Goal: Transaction & Acquisition: Purchase product/service

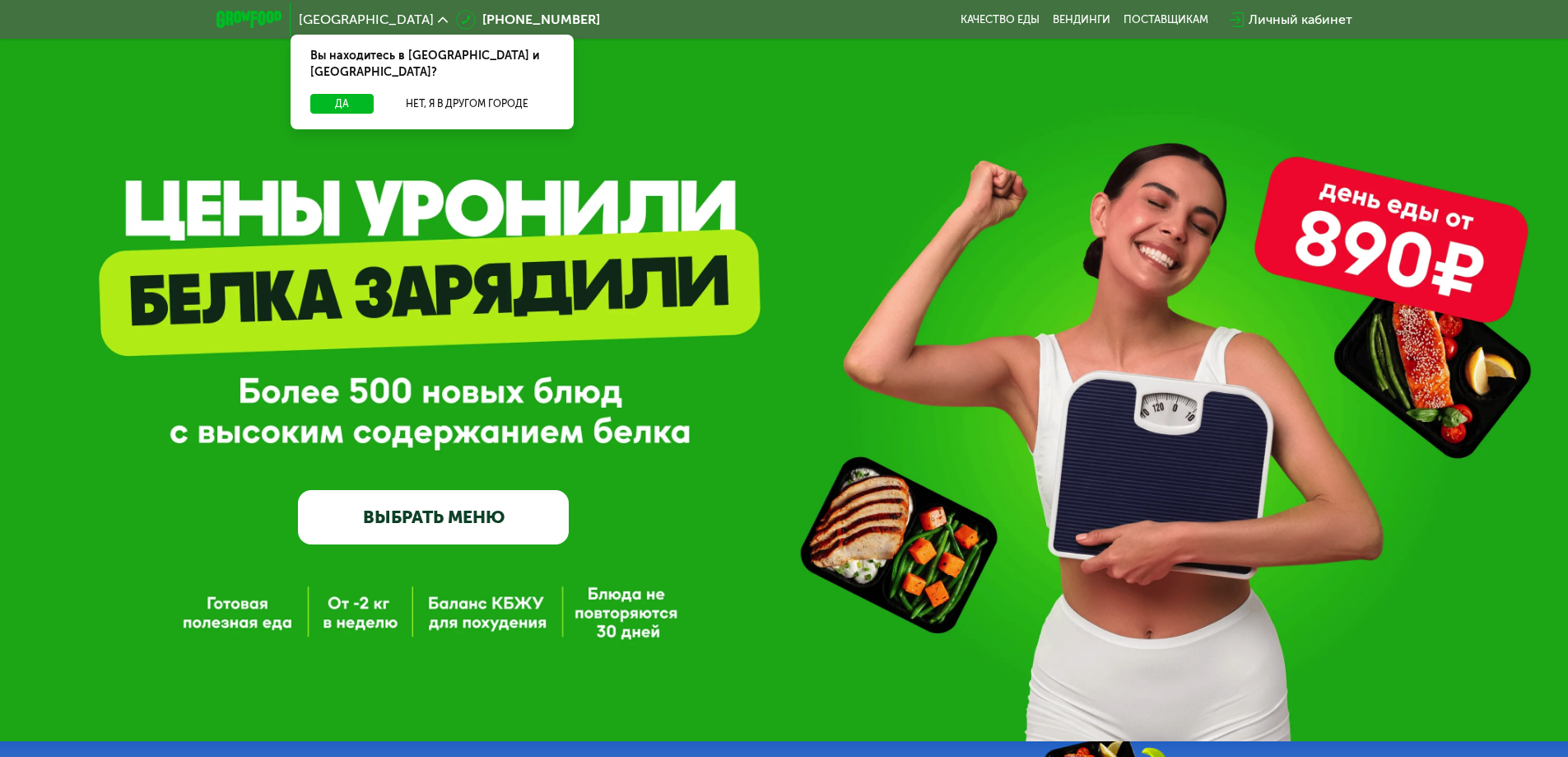
click at [438, 527] on link "ВЫБРАТЬ МЕНЮ" at bounding box center [433, 517] width 271 height 54
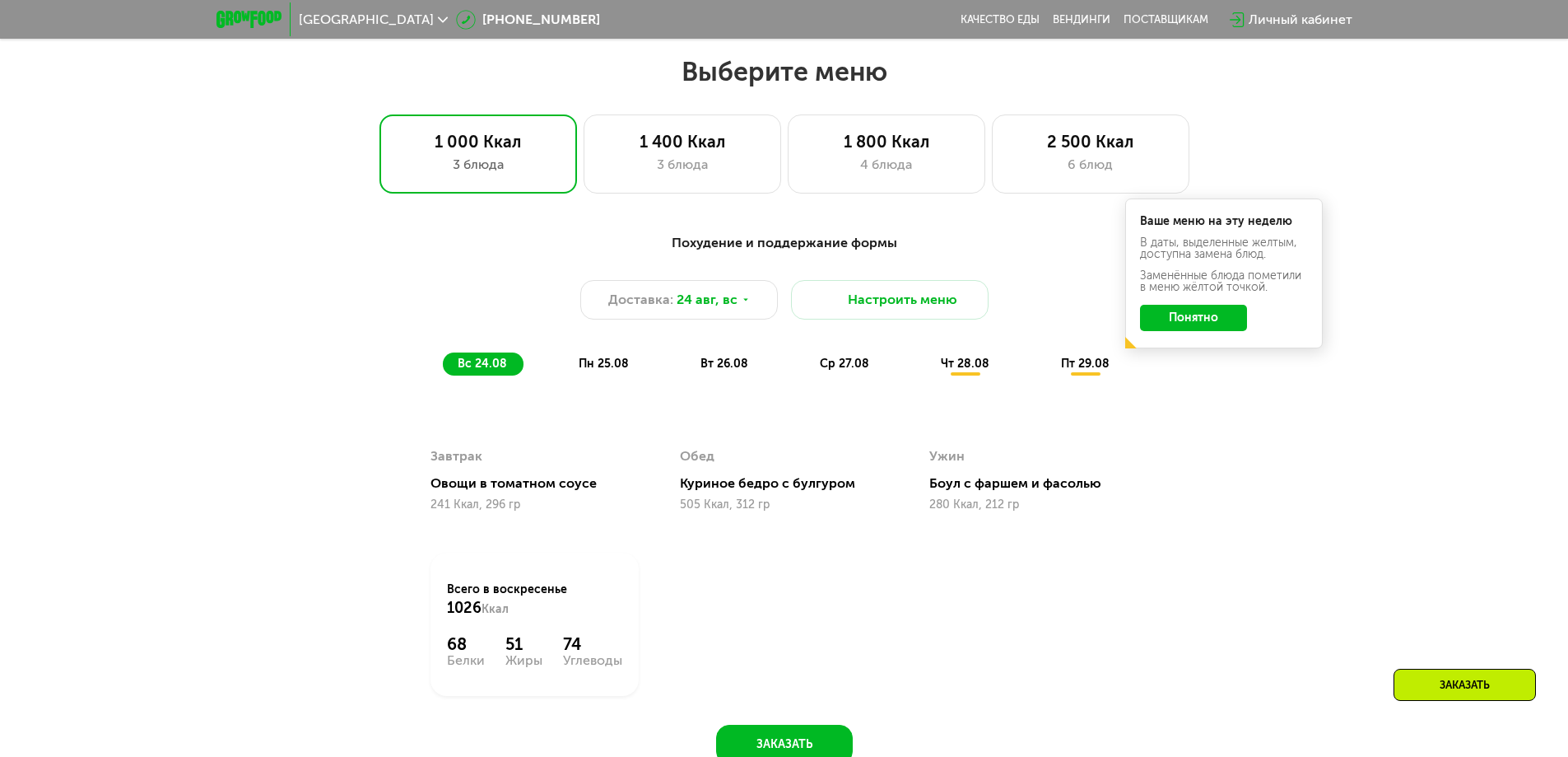
scroll to position [889, 0]
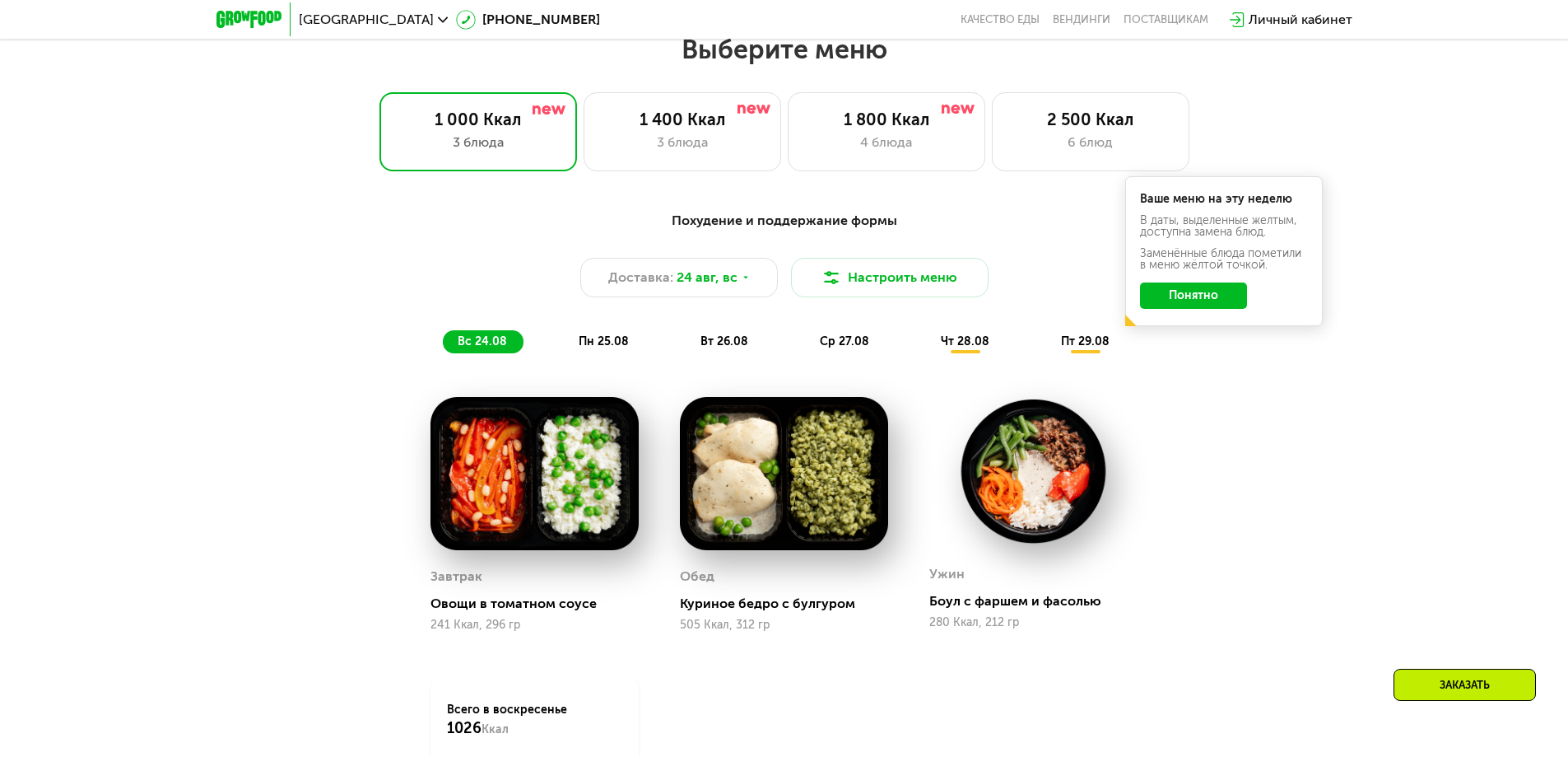
click at [1216, 298] on button "Понятно" at bounding box center [1193, 296] width 107 height 27
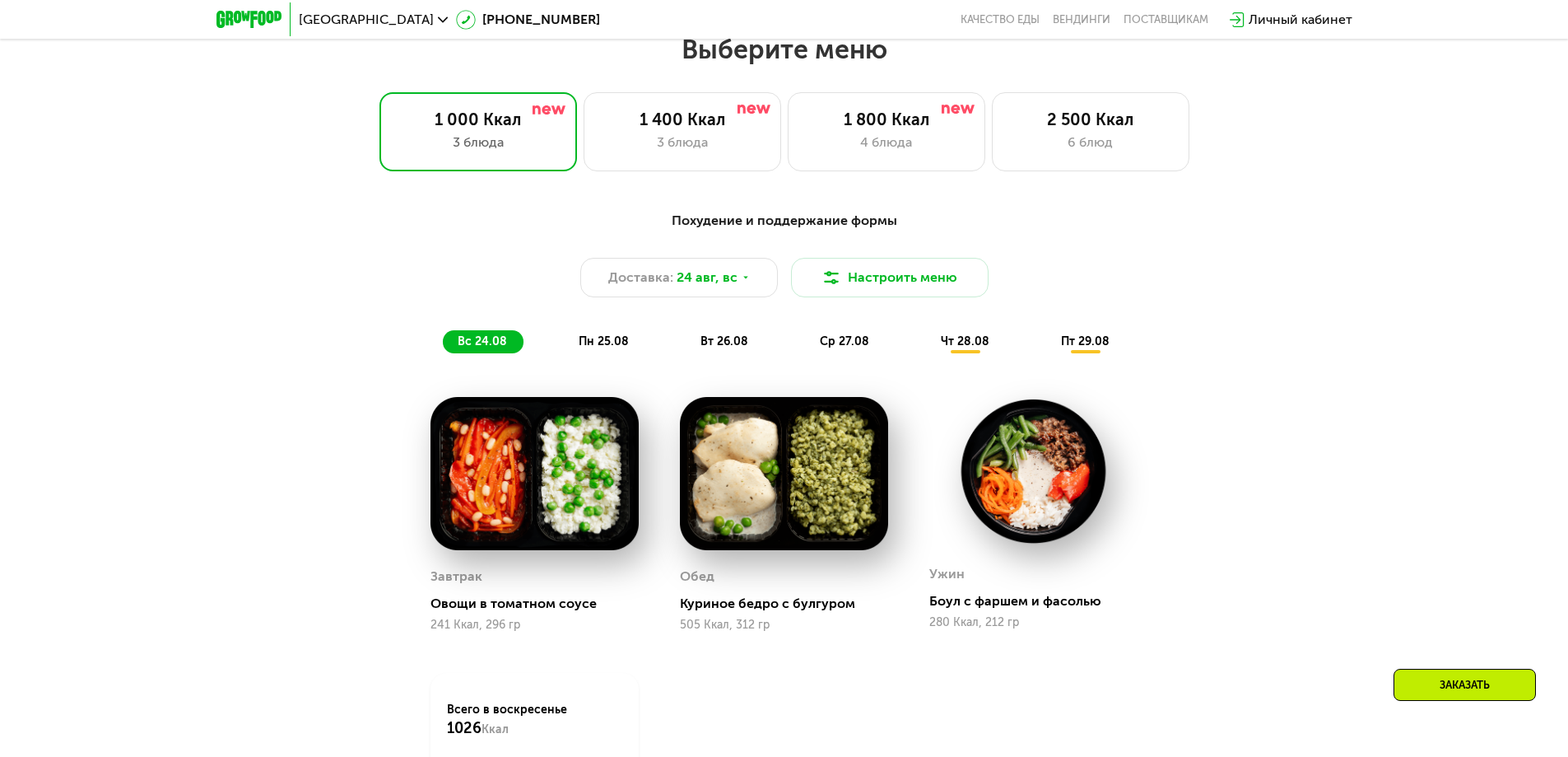
click at [969, 341] on span "чт 28.08" at bounding box center [965, 341] width 48 height 14
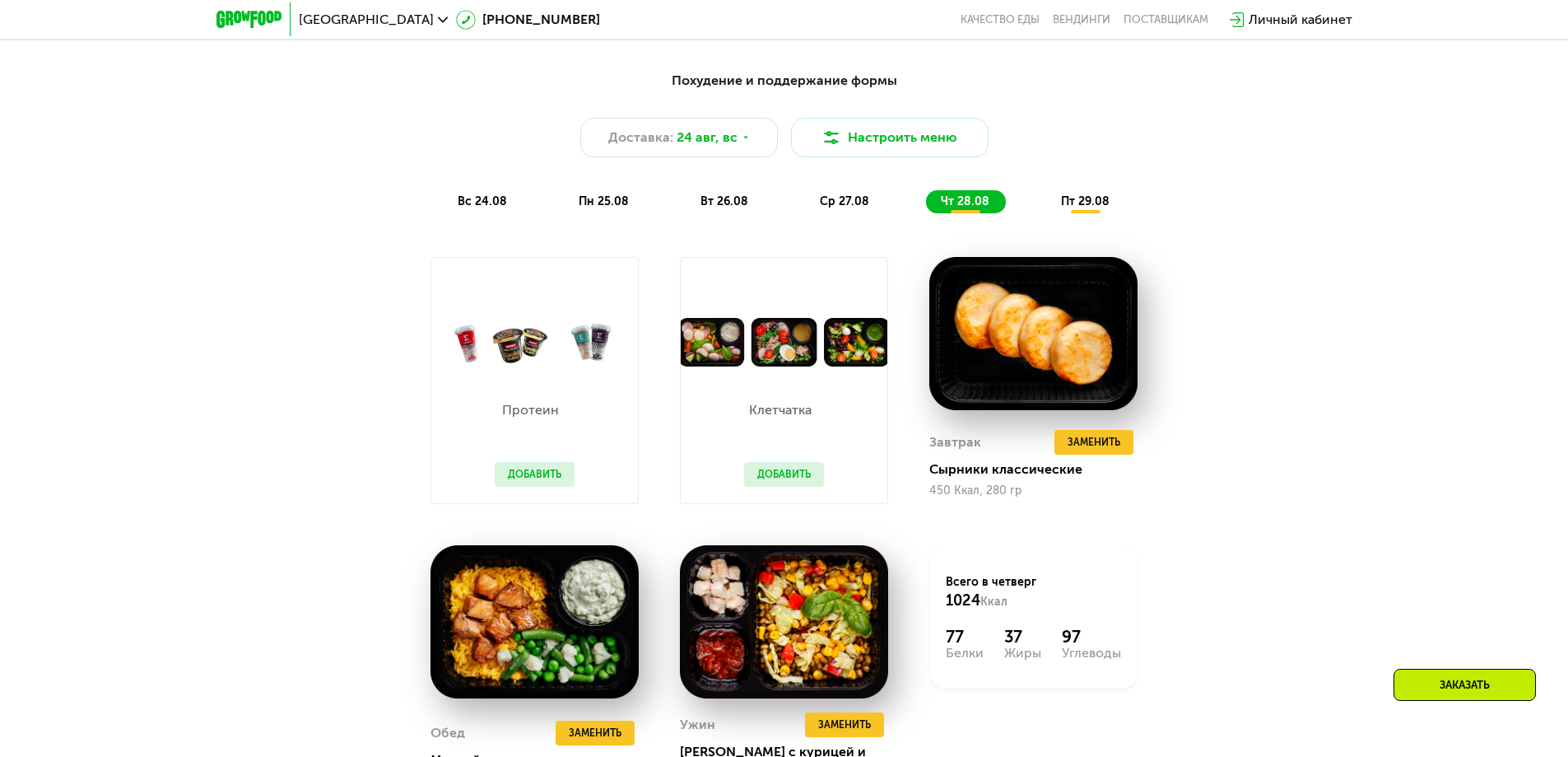
scroll to position [1136, 0]
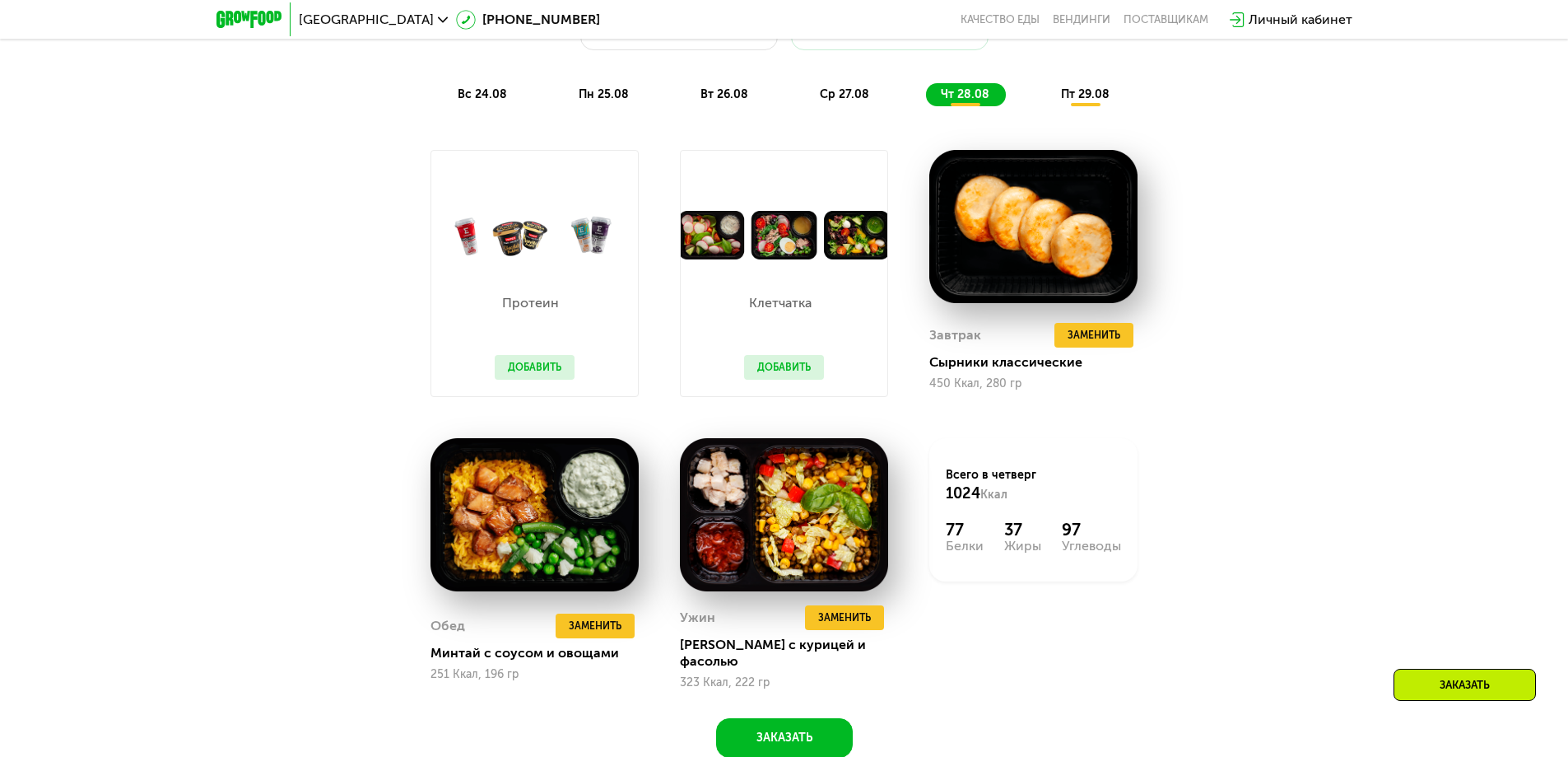
click at [491, 100] on span "вс 24.08" at bounding box center [482, 94] width 49 height 14
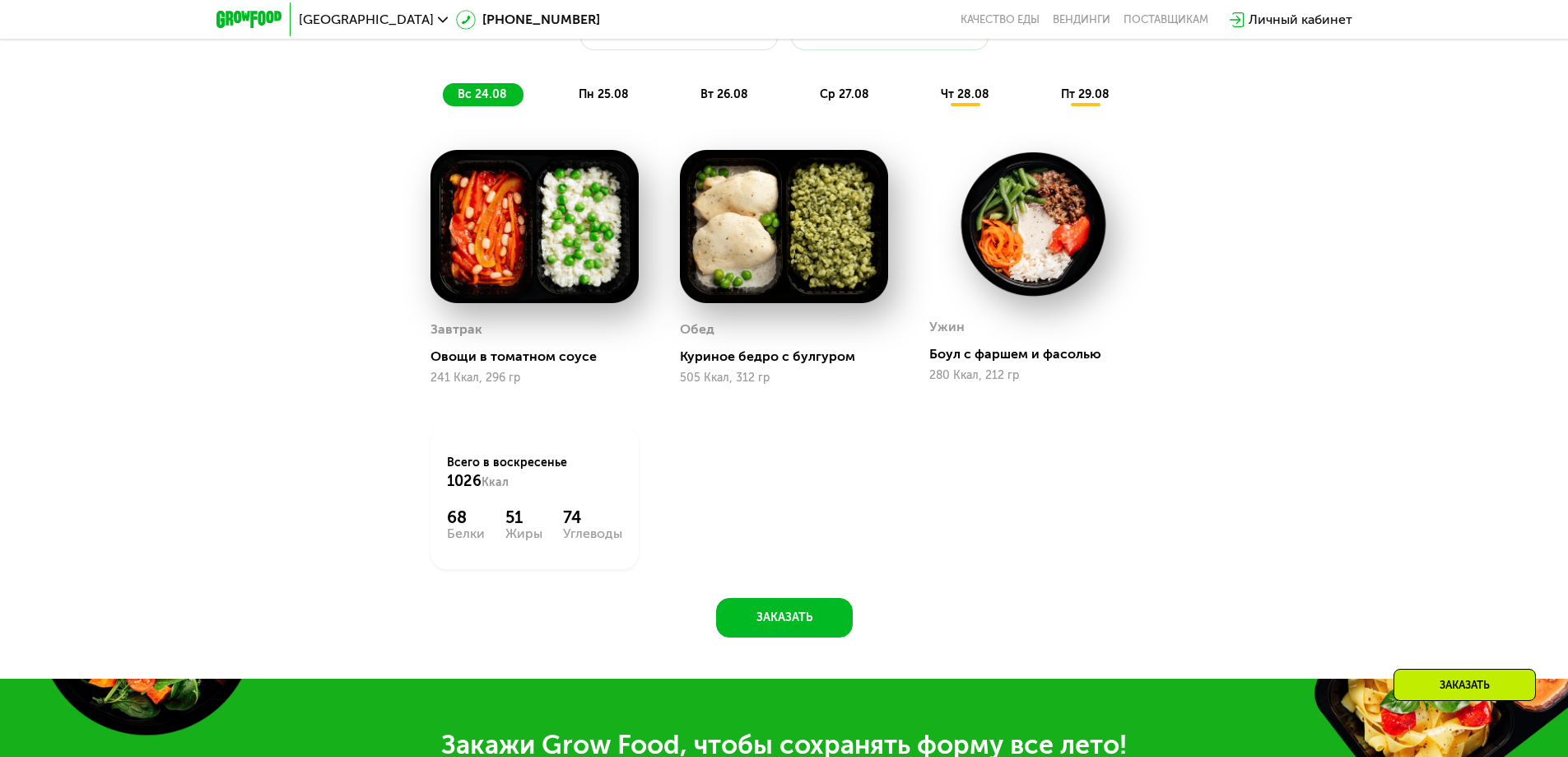
click at [686, 106] on div "пн 25.08" at bounding box center [725, 95] width 79 height 23
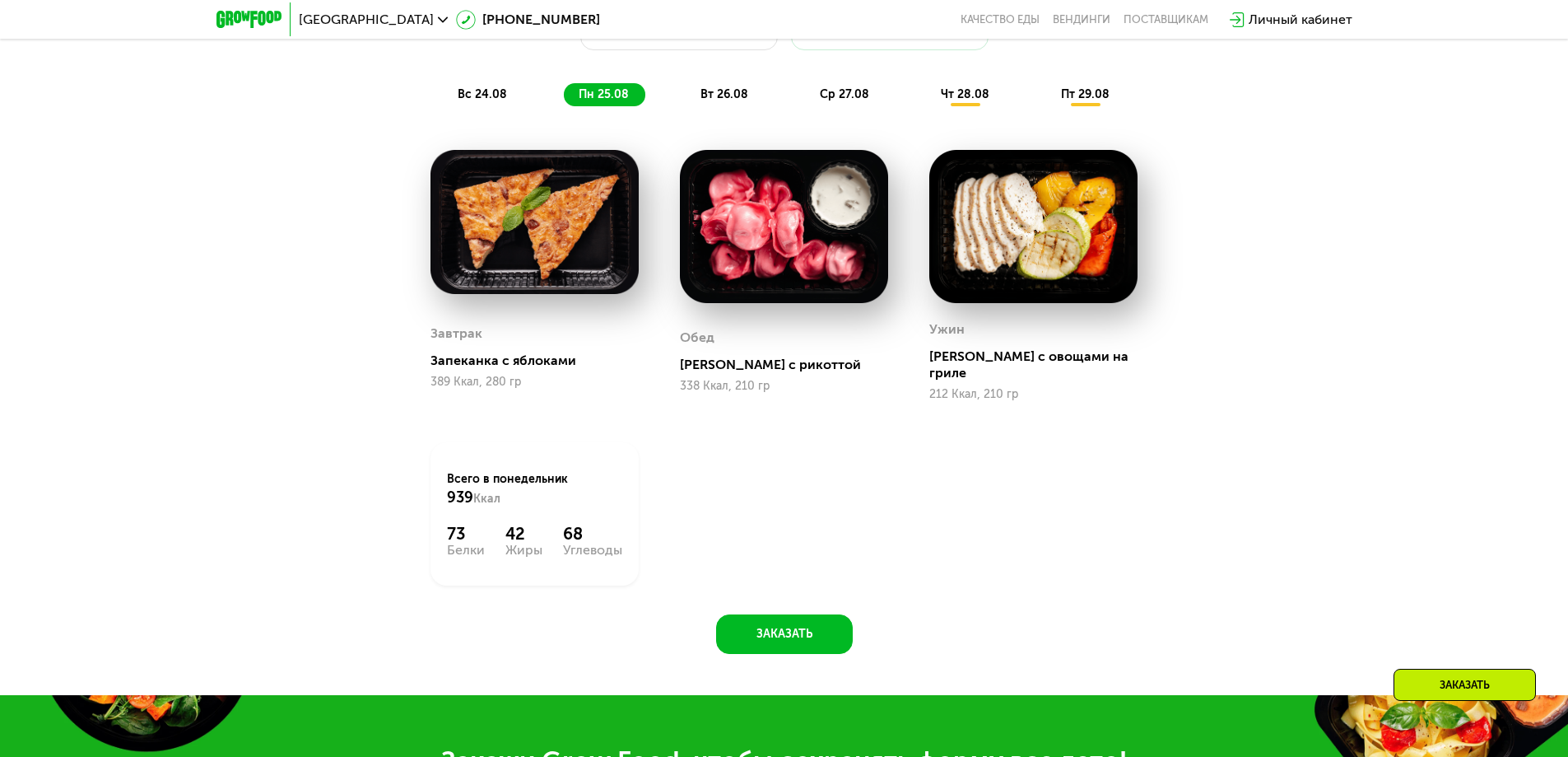
click at [701, 101] on span "вт 26.08" at bounding box center [724, 94] width 47 height 14
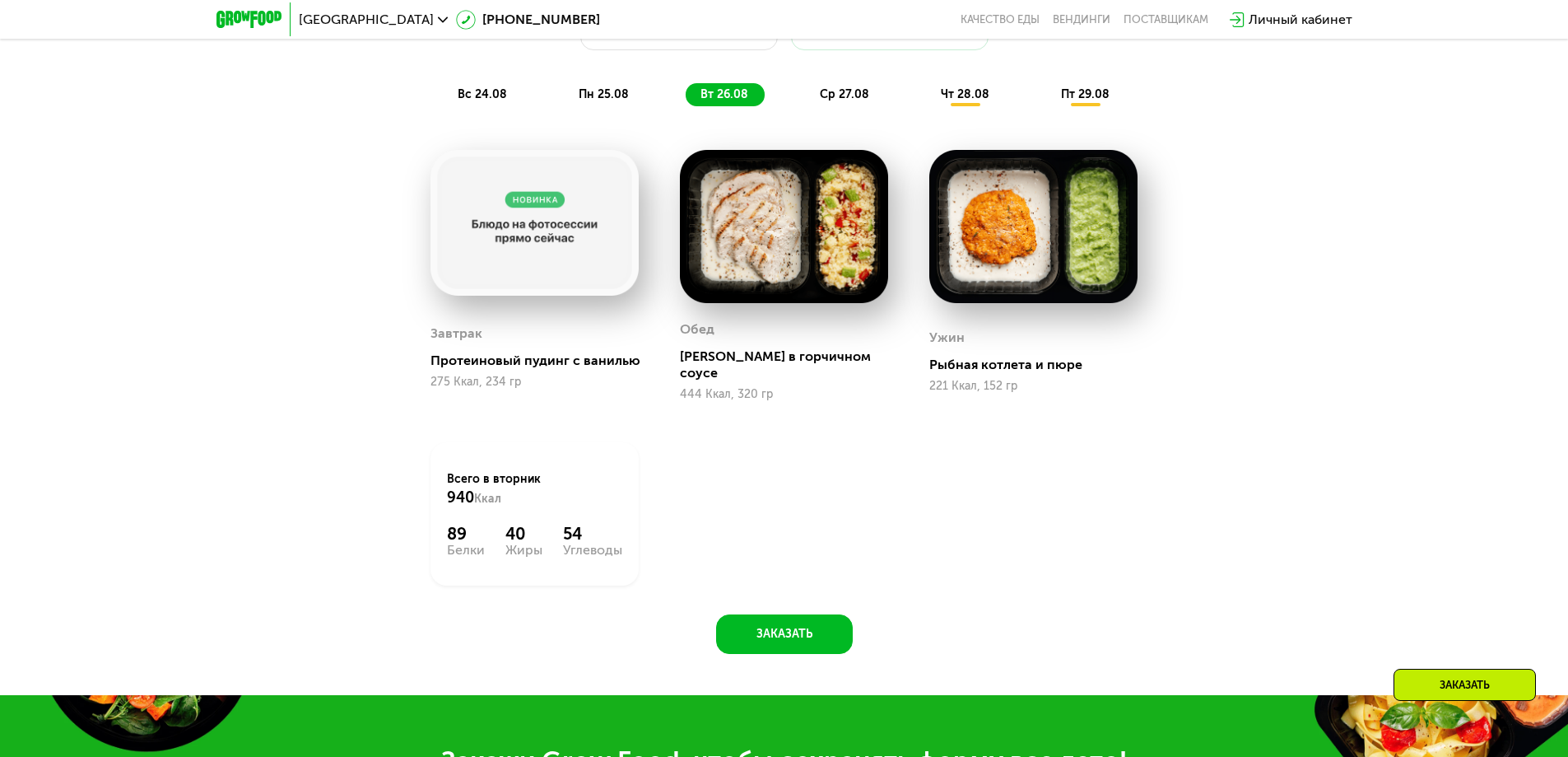
click at [926, 101] on div "ср 27.08" at bounding box center [966, 95] width 80 height 23
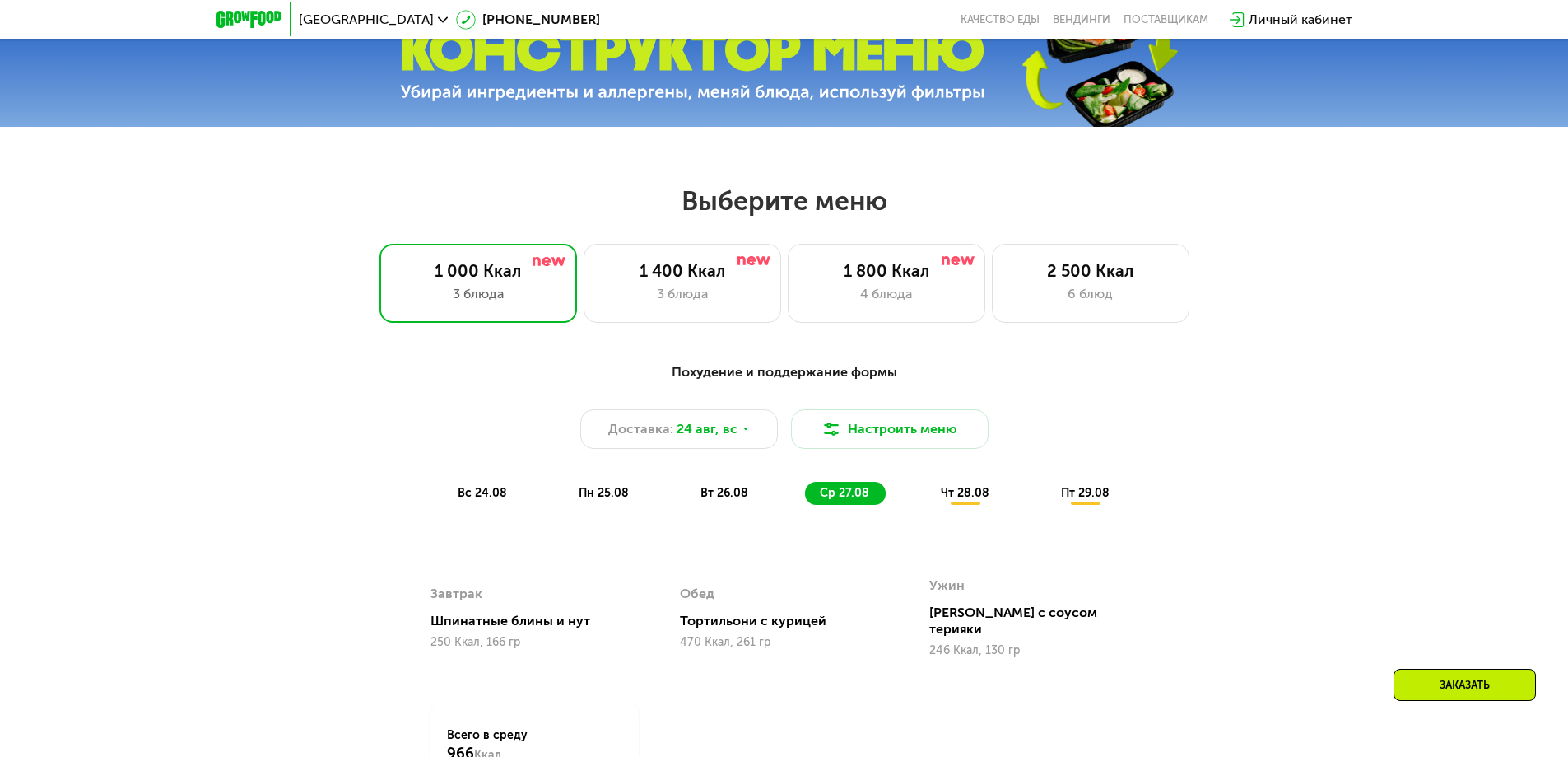
scroll to position [725, 0]
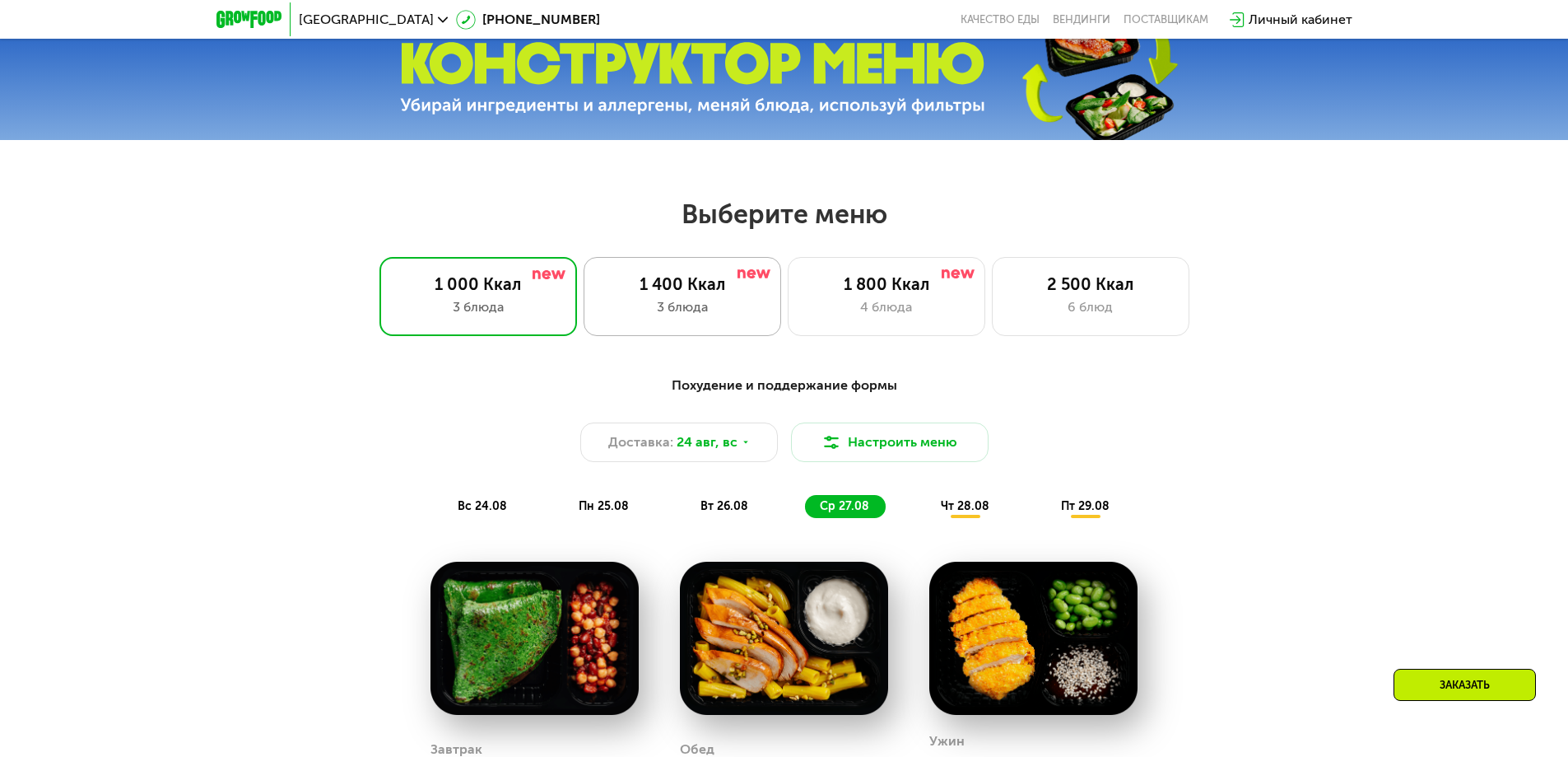
click at [788, 301] on div "1 400 Ккал 3 блюда" at bounding box center [887, 296] width 198 height 79
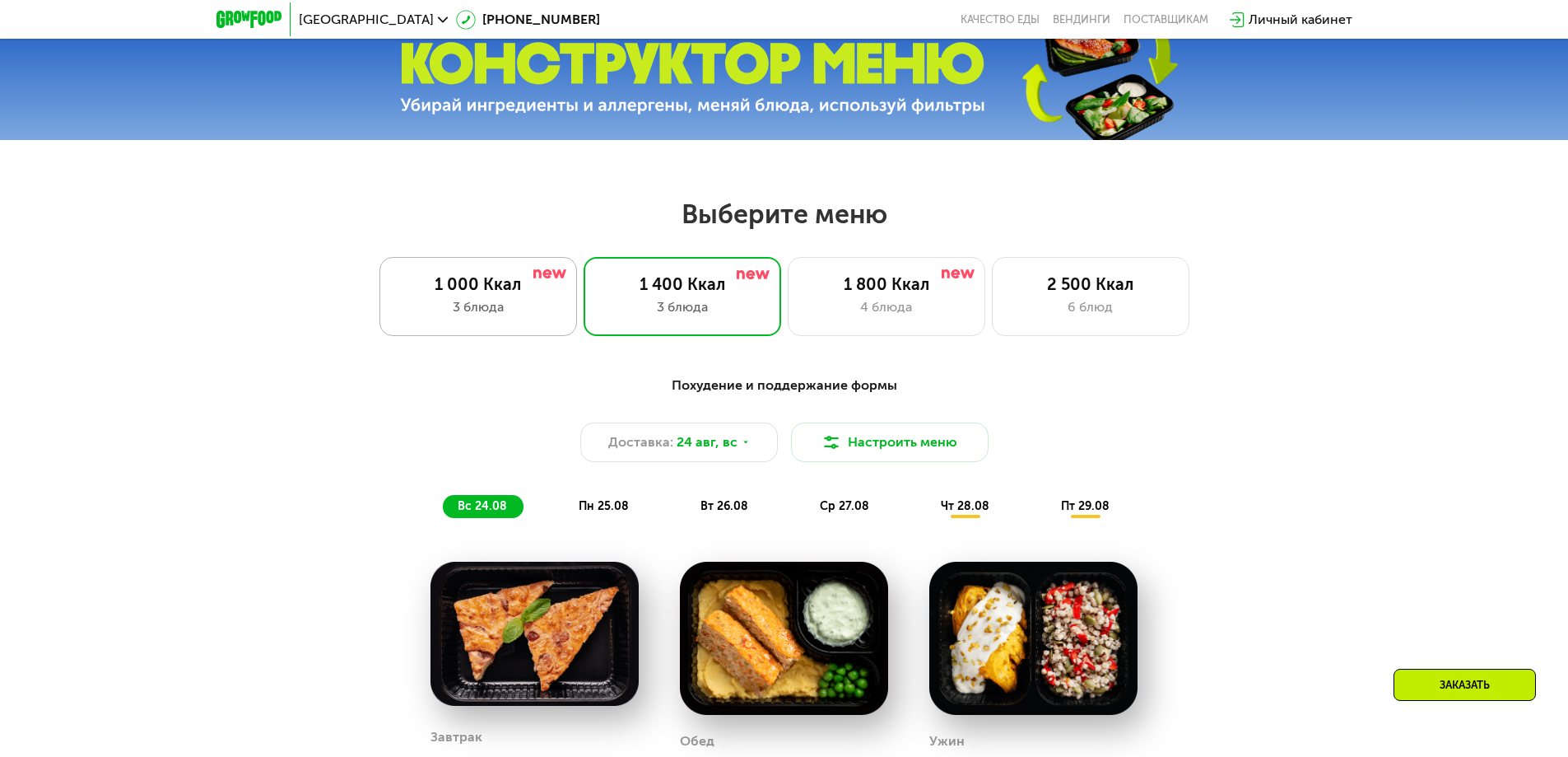
click at [487, 294] on div "1 000 Ккал" at bounding box center [478, 284] width 163 height 20
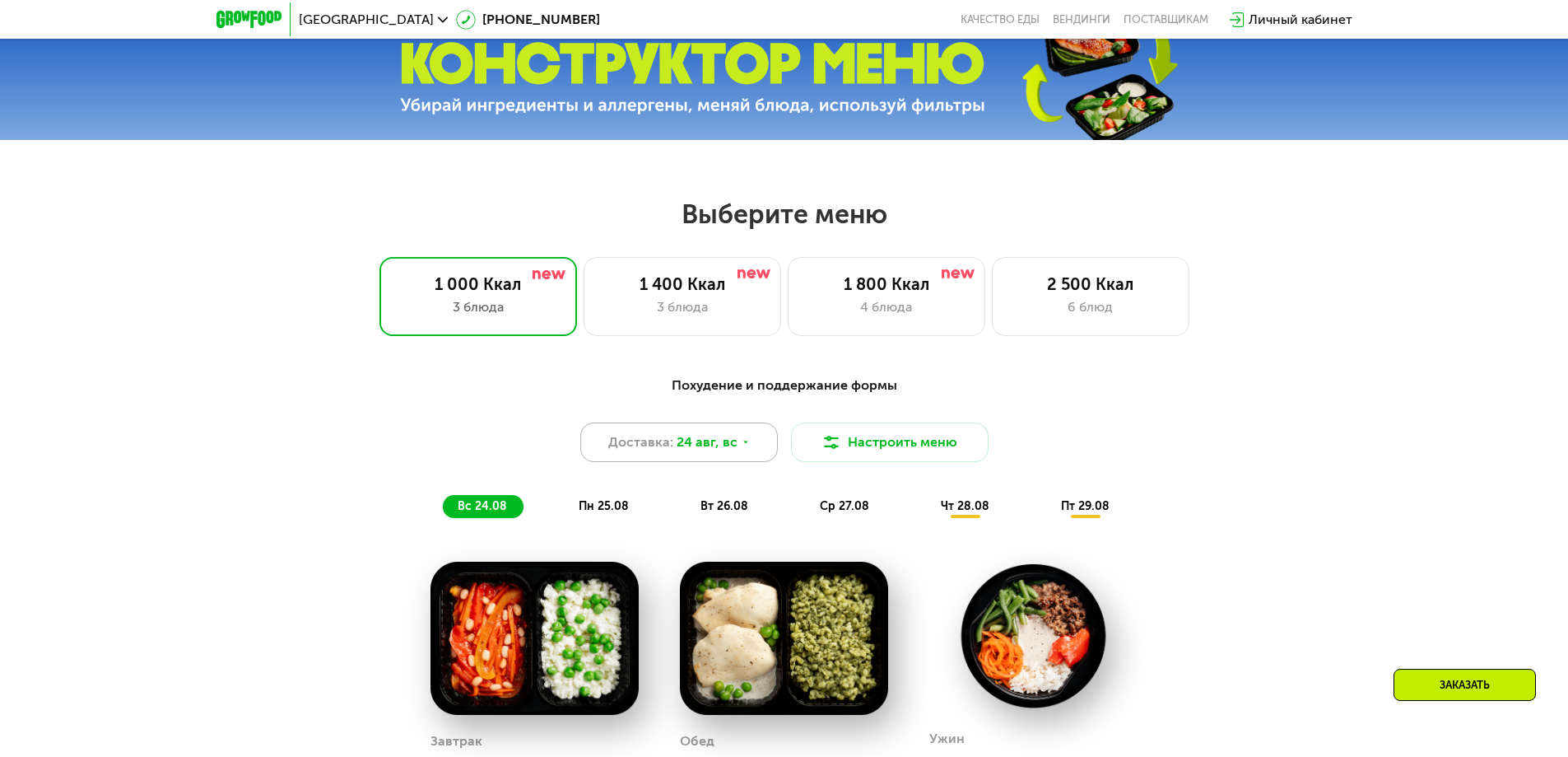
click at [712, 448] on span "24 авг, вс" at bounding box center [707, 443] width 61 height 20
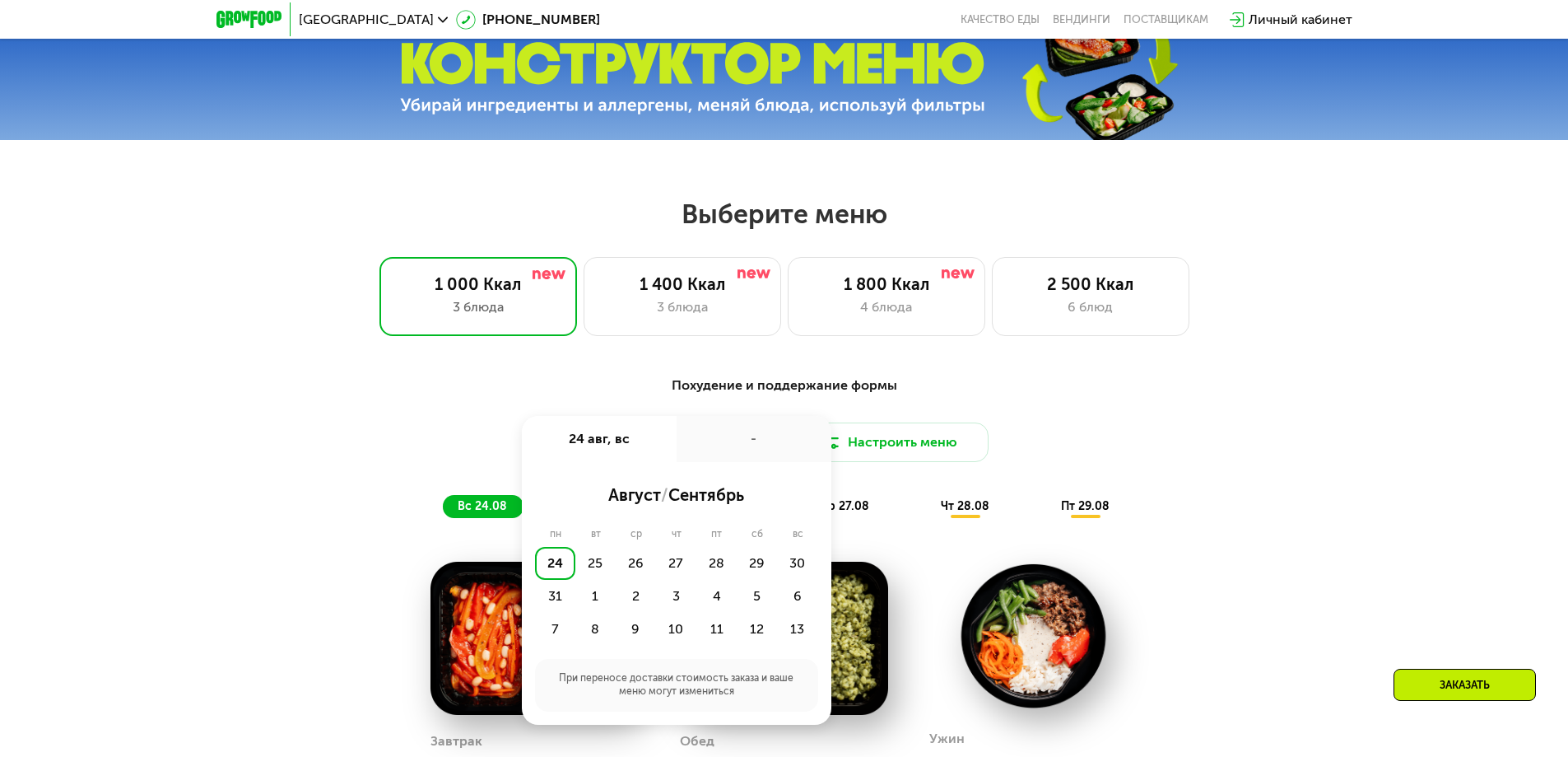
click at [558, 574] on div "24" at bounding box center [555, 563] width 41 height 33
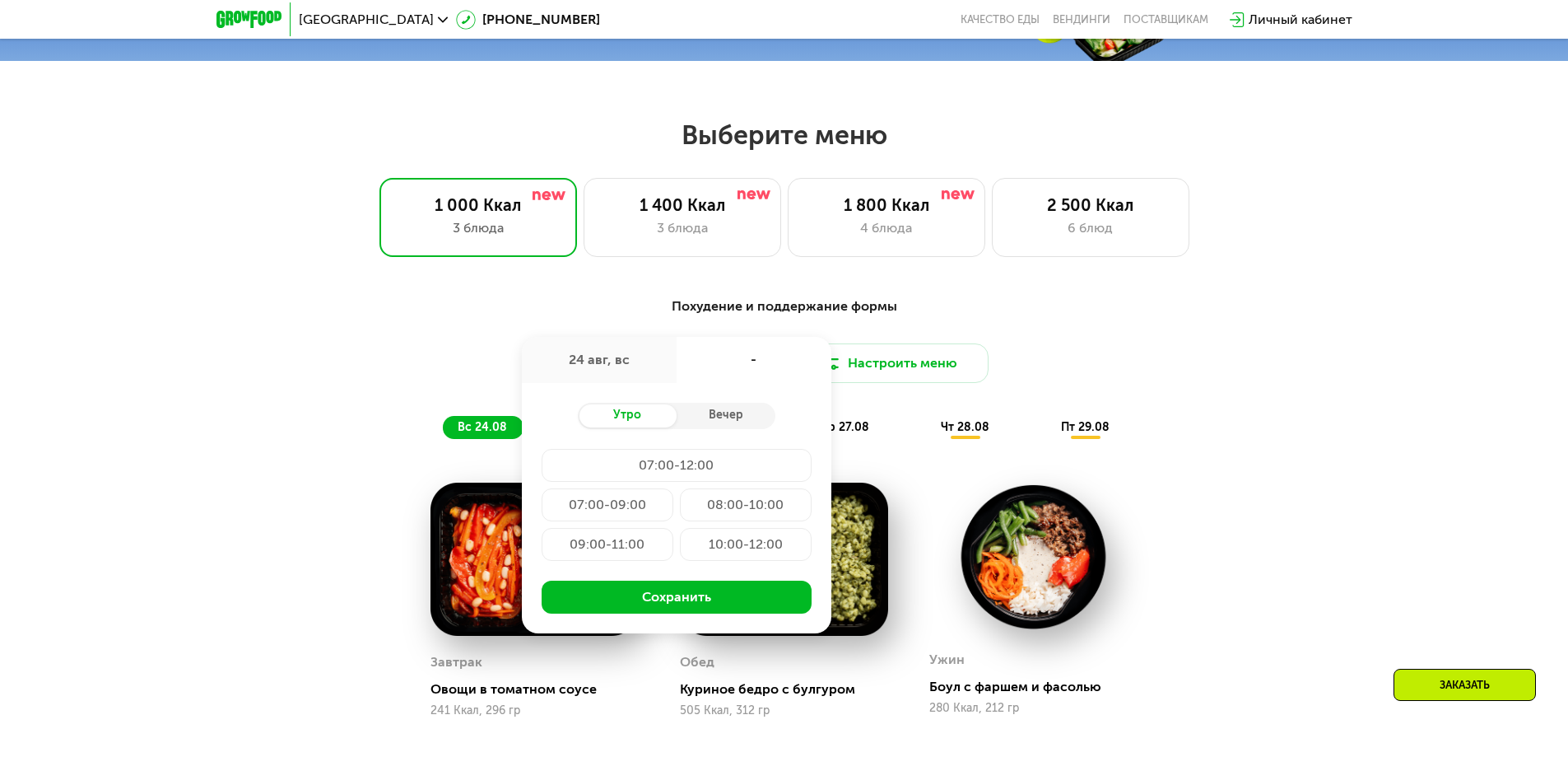
scroll to position [807, 0]
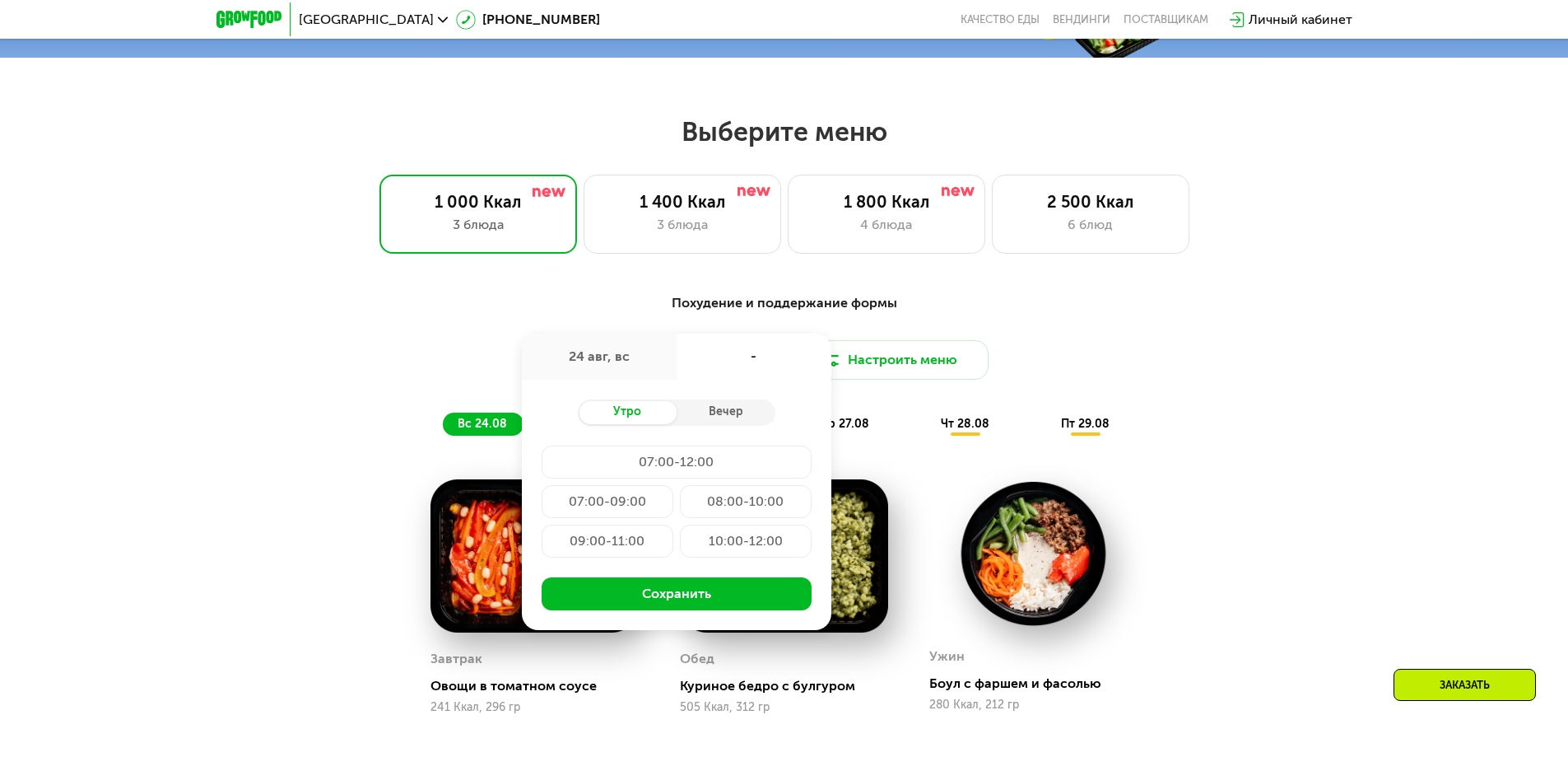
click at [742, 541] on div "10:00-12:00" at bounding box center [746, 542] width 131 height 33
click at [680, 551] on div "09:00-11:00" at bounding box center [746, 542] width 131 height 33
click at [728, 544] on div "10:00-12:00" at bounding box center [746, 542] width 131 height 33
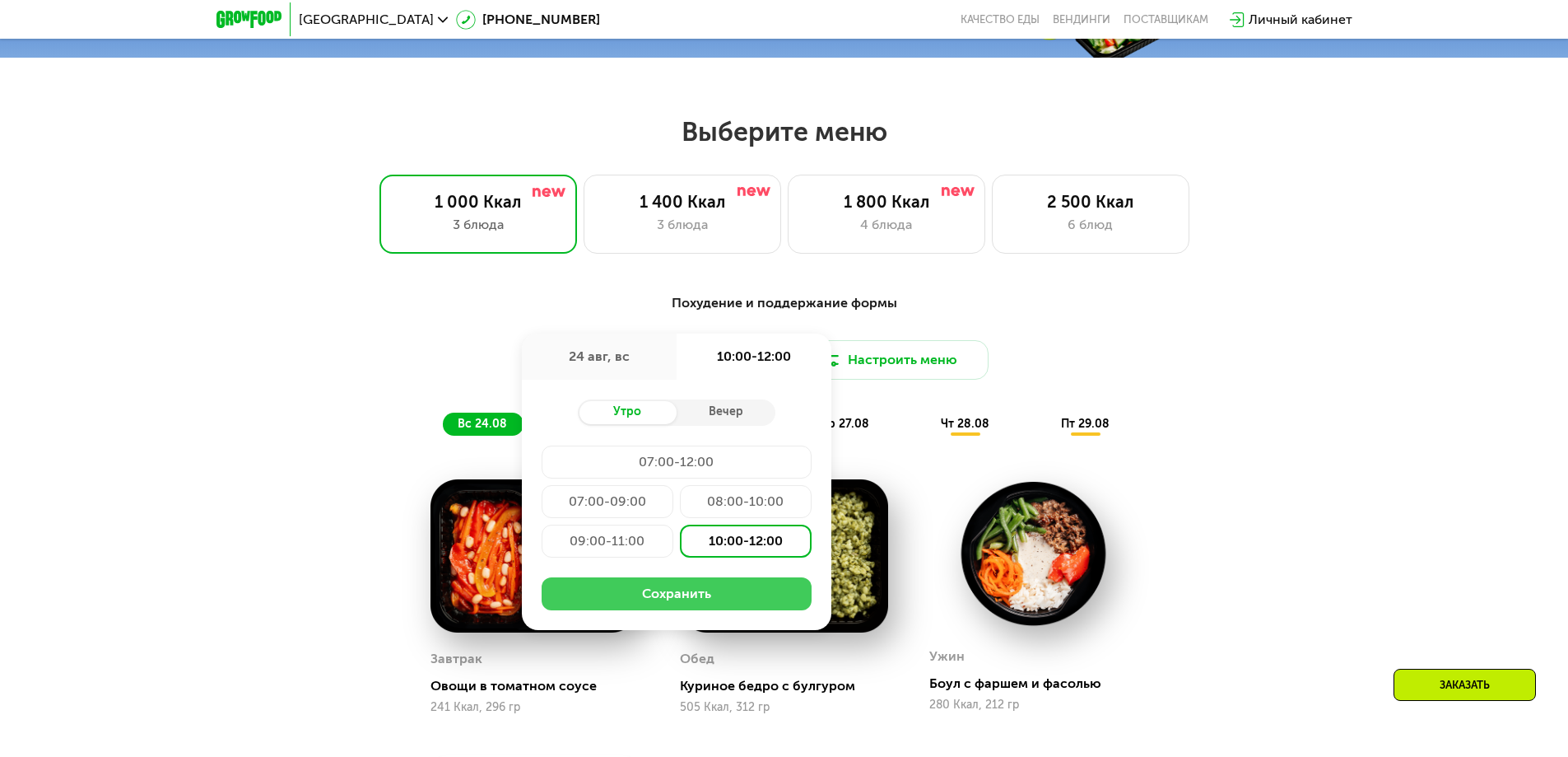
click at [688, 603] on button "Сохранить" at bounding box center [677, 594] width 270 height 33
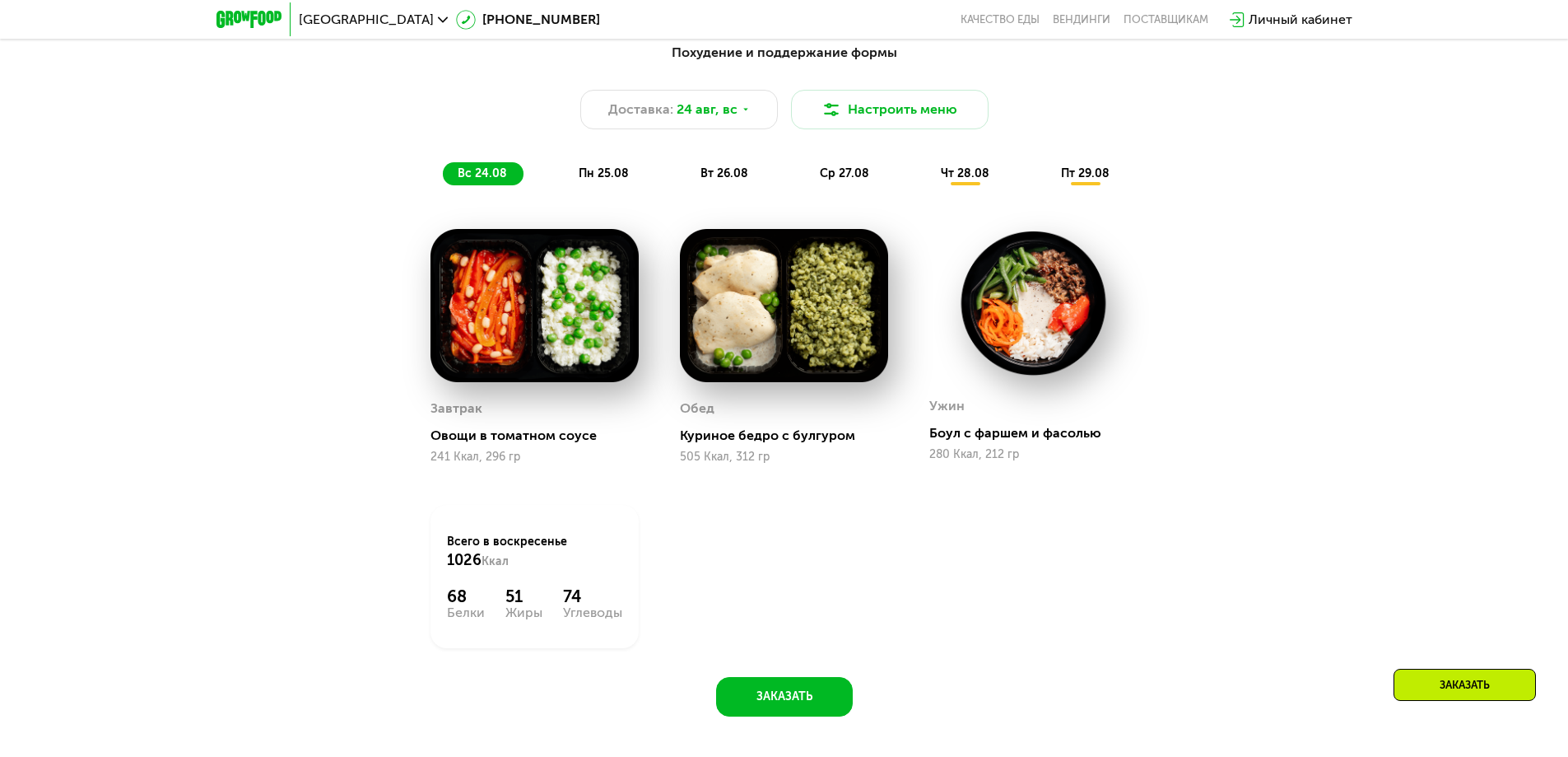
scroll to position [1054, 0]
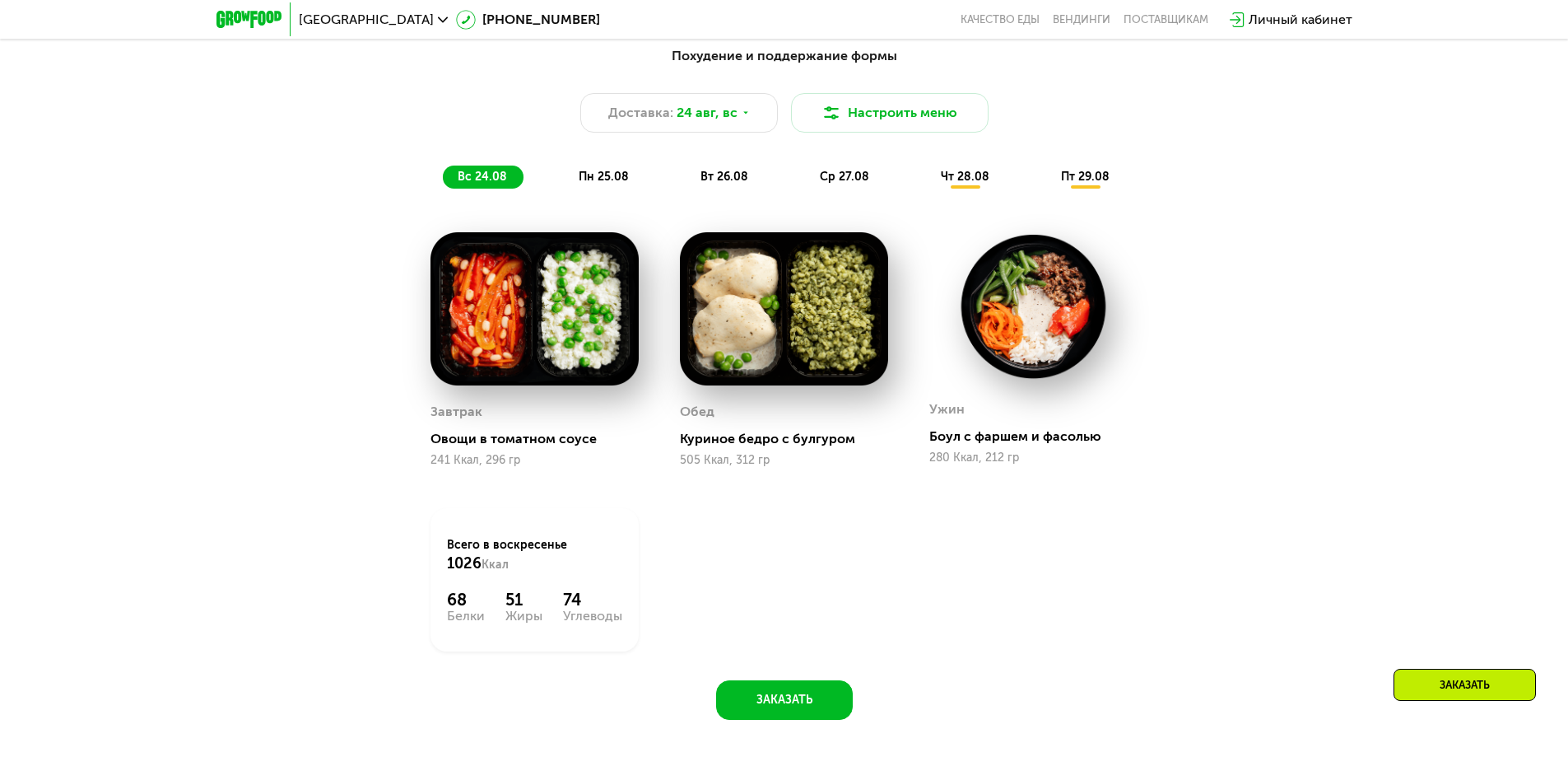
click at [614, 179] on span "пн 25.08" at bounding box center [604, 176] width 50 height 14
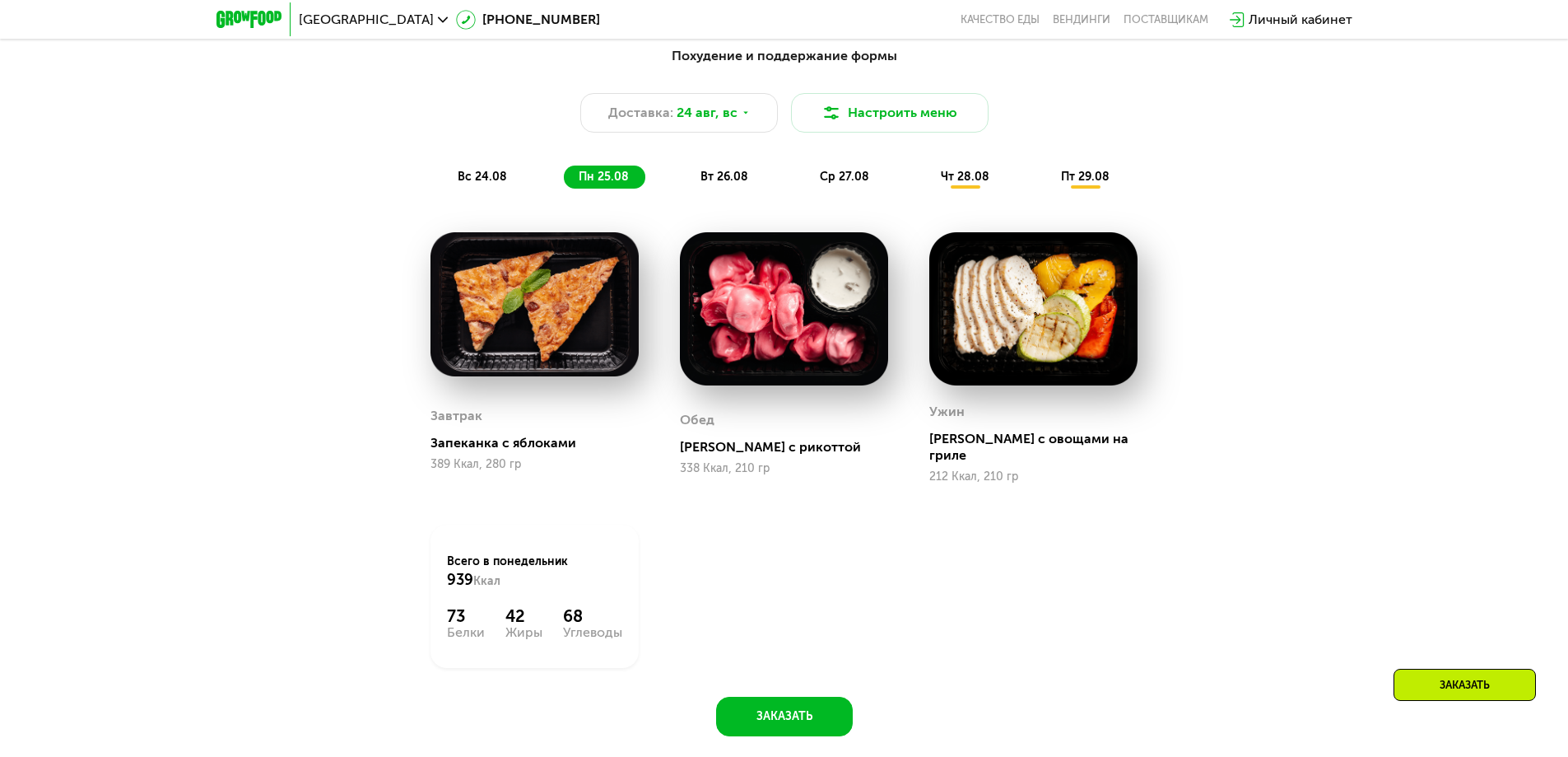
click at [718, 178] on span "вт 26.08" at bounding box center [724, 176] width 47 height 14
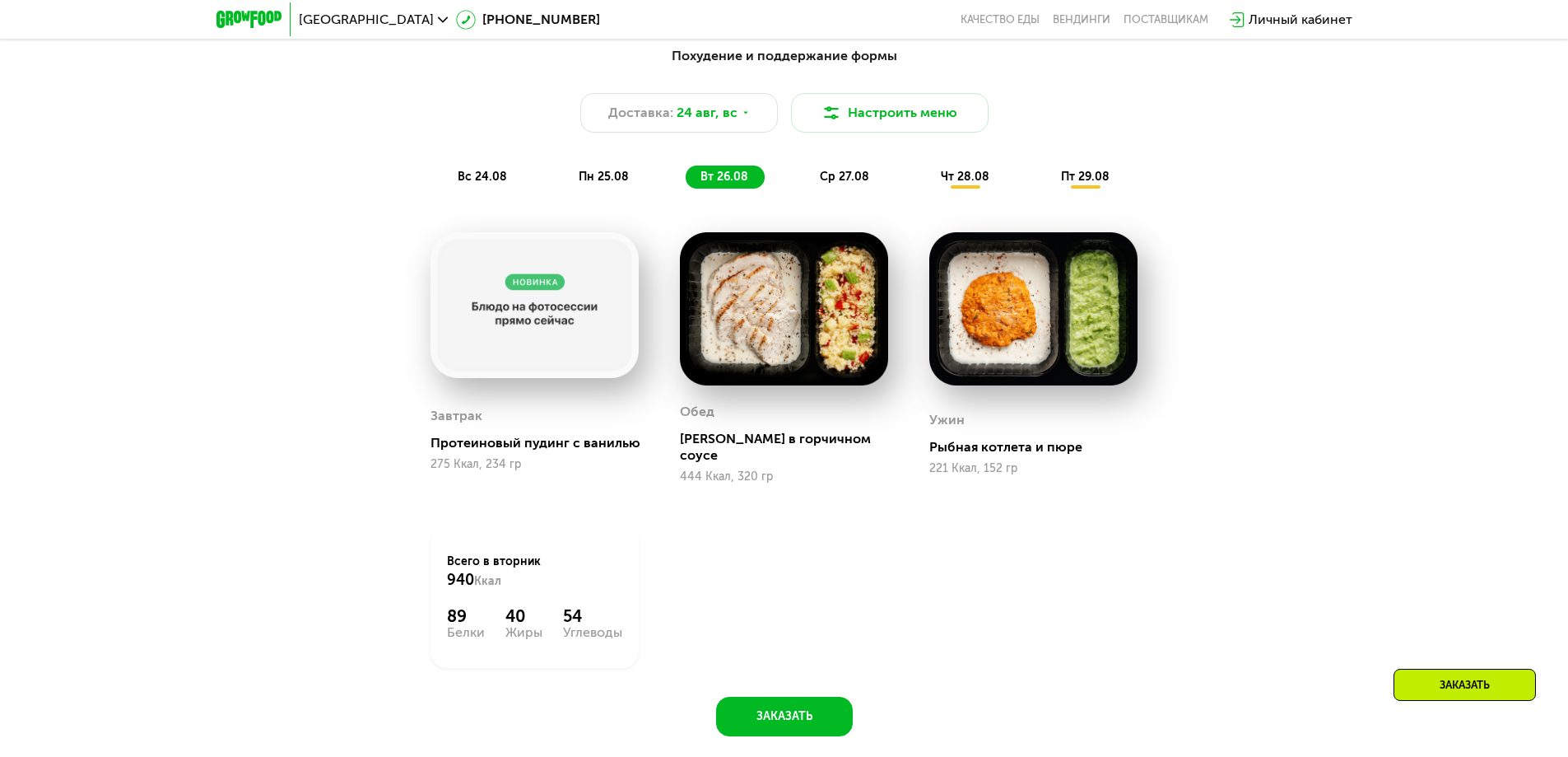
click at [859, 181] on span "ср 27.08" at bounding box center [844, 176] width 49 height 14
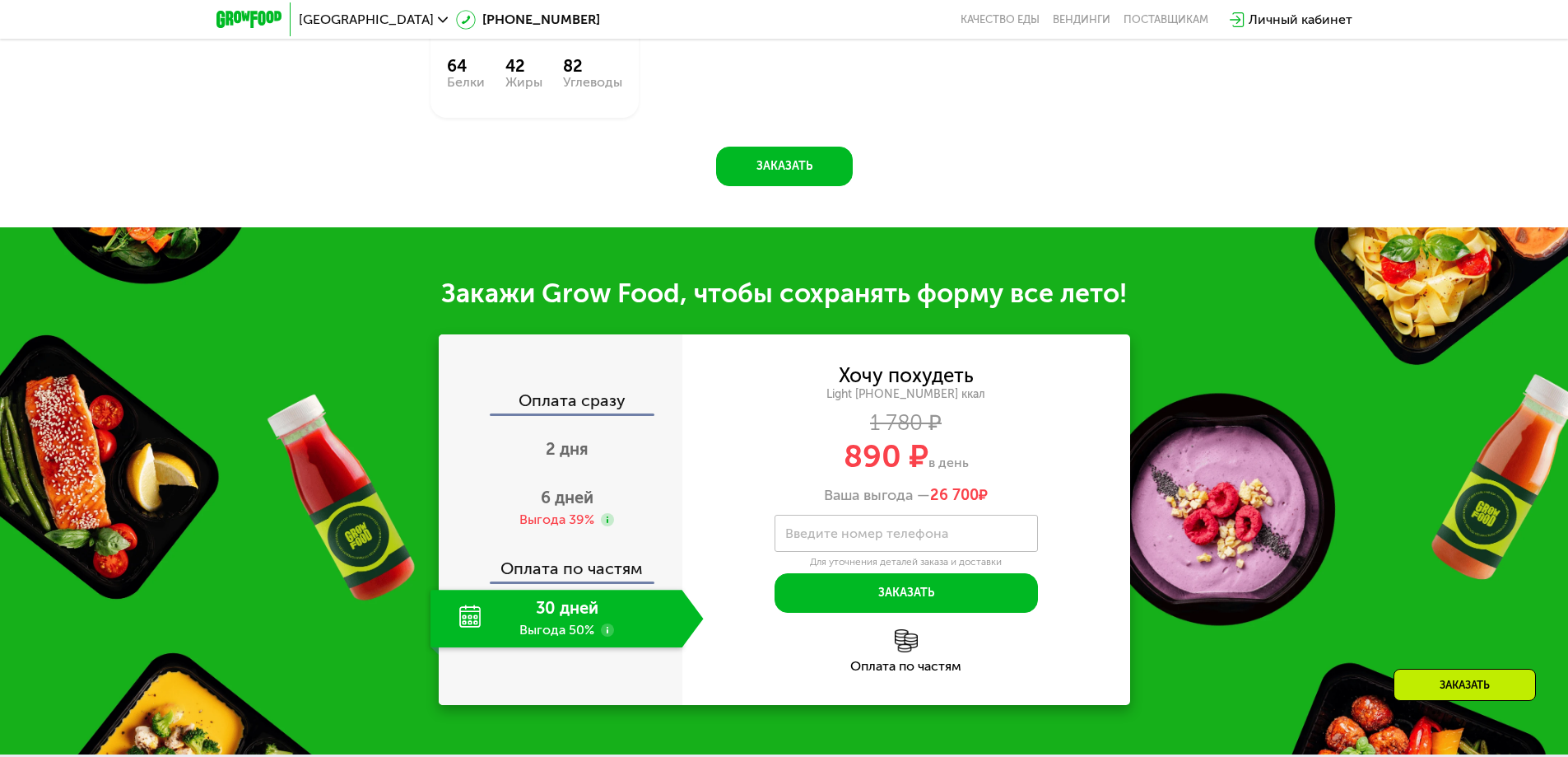
scroll to position [1647, 0]
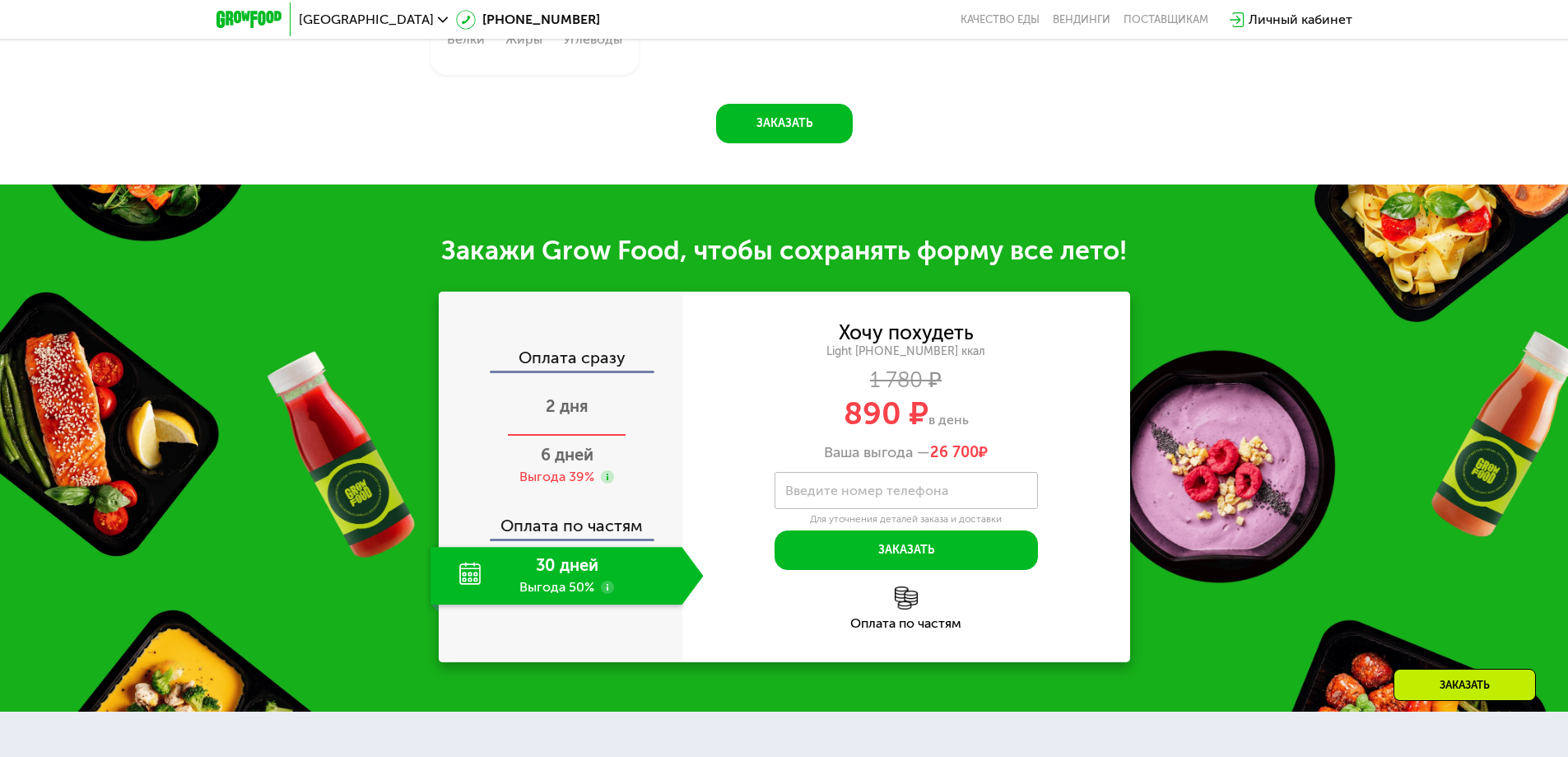
click at [584, 396] on span "2 дня" at bounding box center [566, 406] width 42 height 20
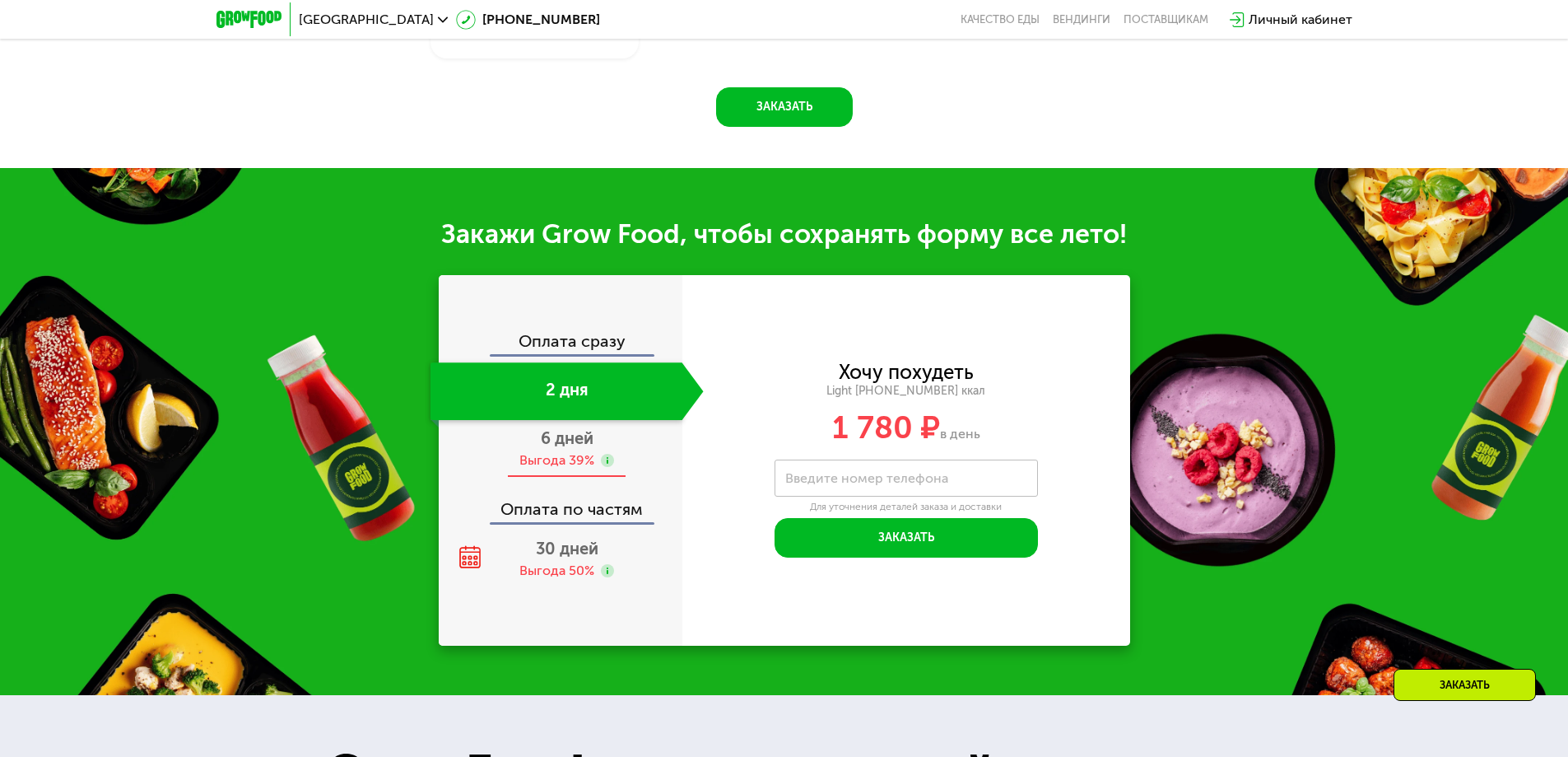
click at [580, 458] on div "Выгода 39%" at bounding box center [557, 461] width 75 height 18
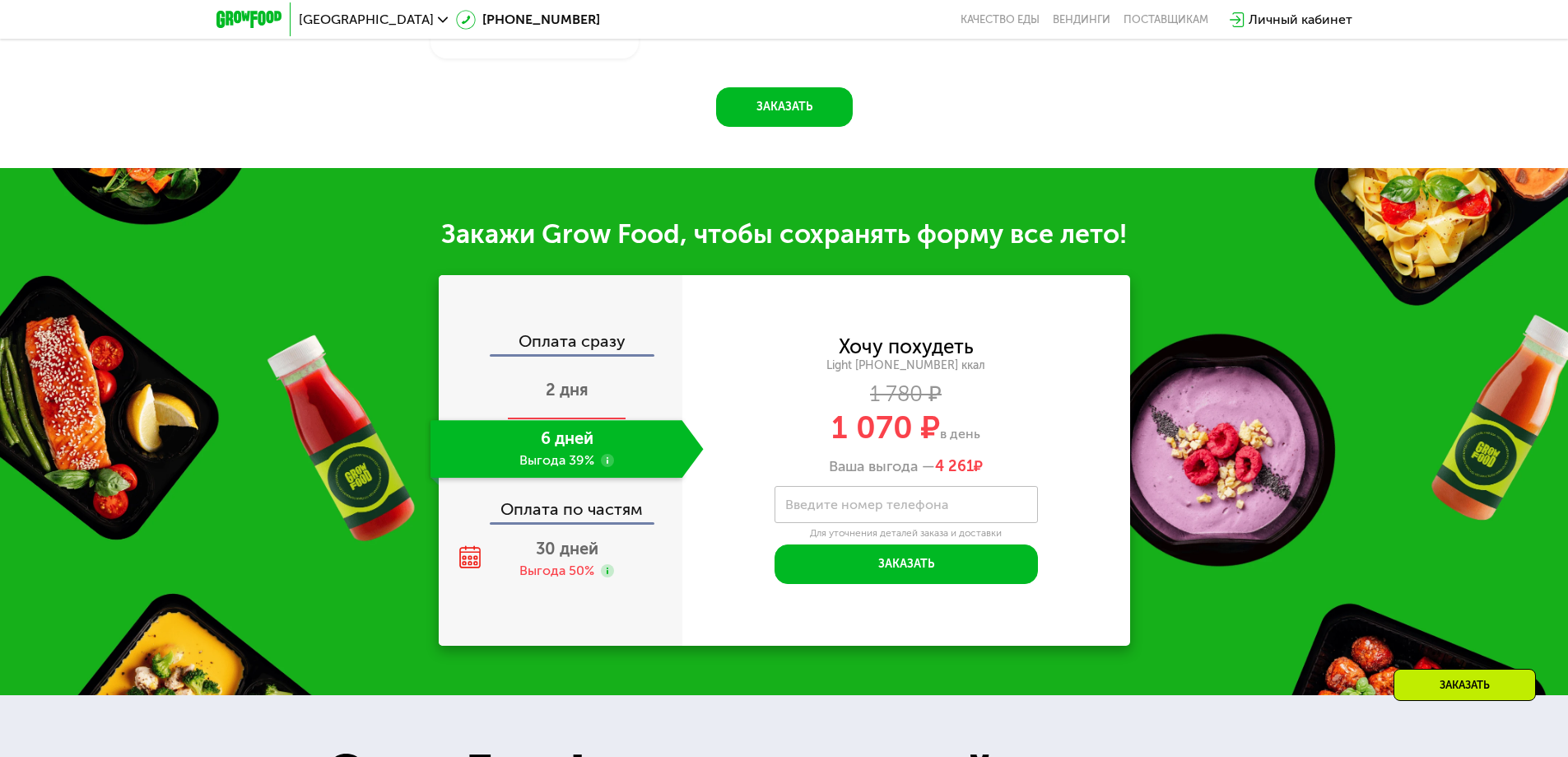
click at [580, 393] on span "2 дня" at bounding box center [566, 389] width 42 height 20
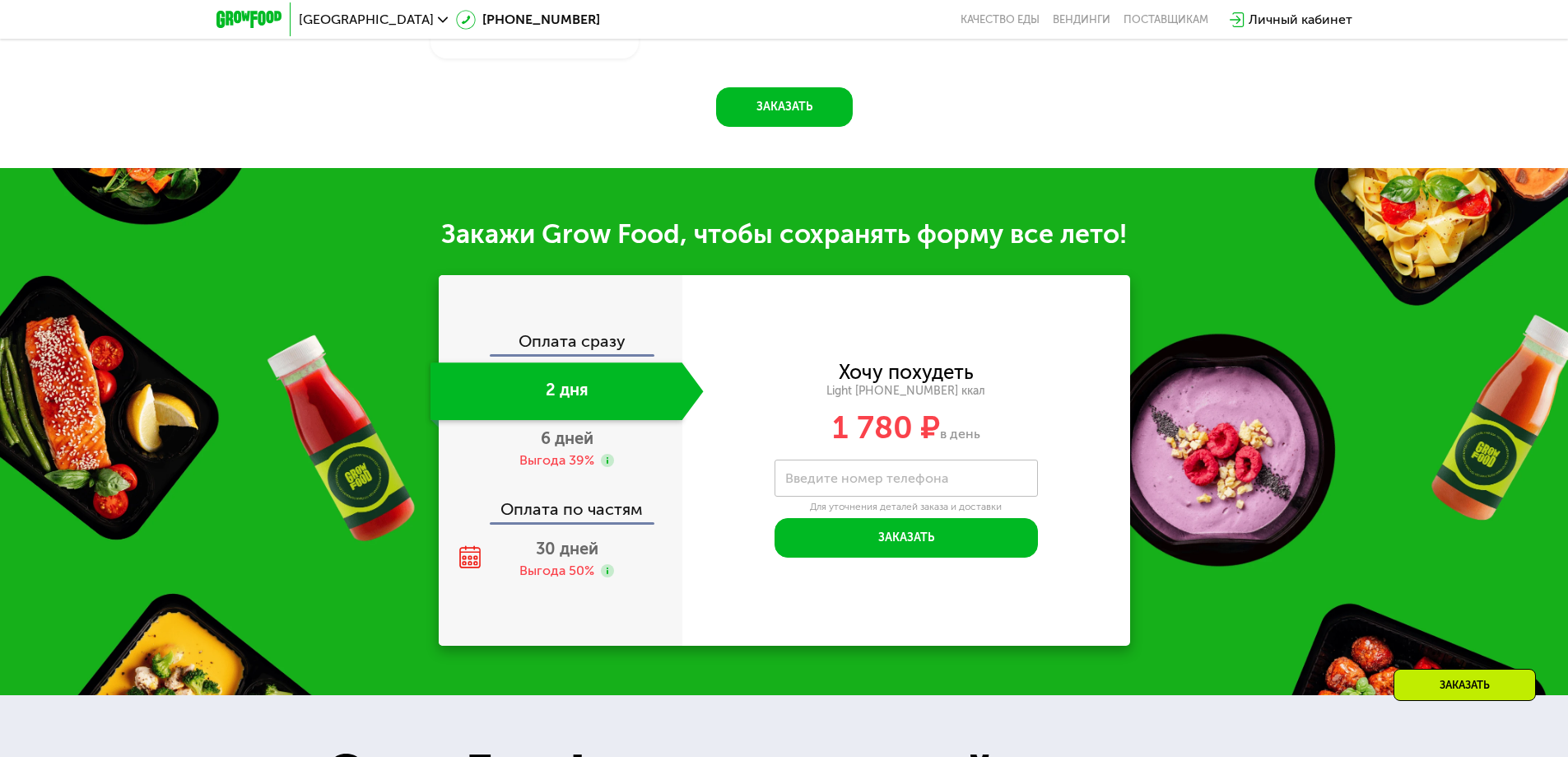
click at [584, 339] on div "Оплата сразу" at bounding box center [561, 344] width 242 height 22
click at [576, 557] on span "30 дней" at bounding box center [567, 549] width 62 height 20
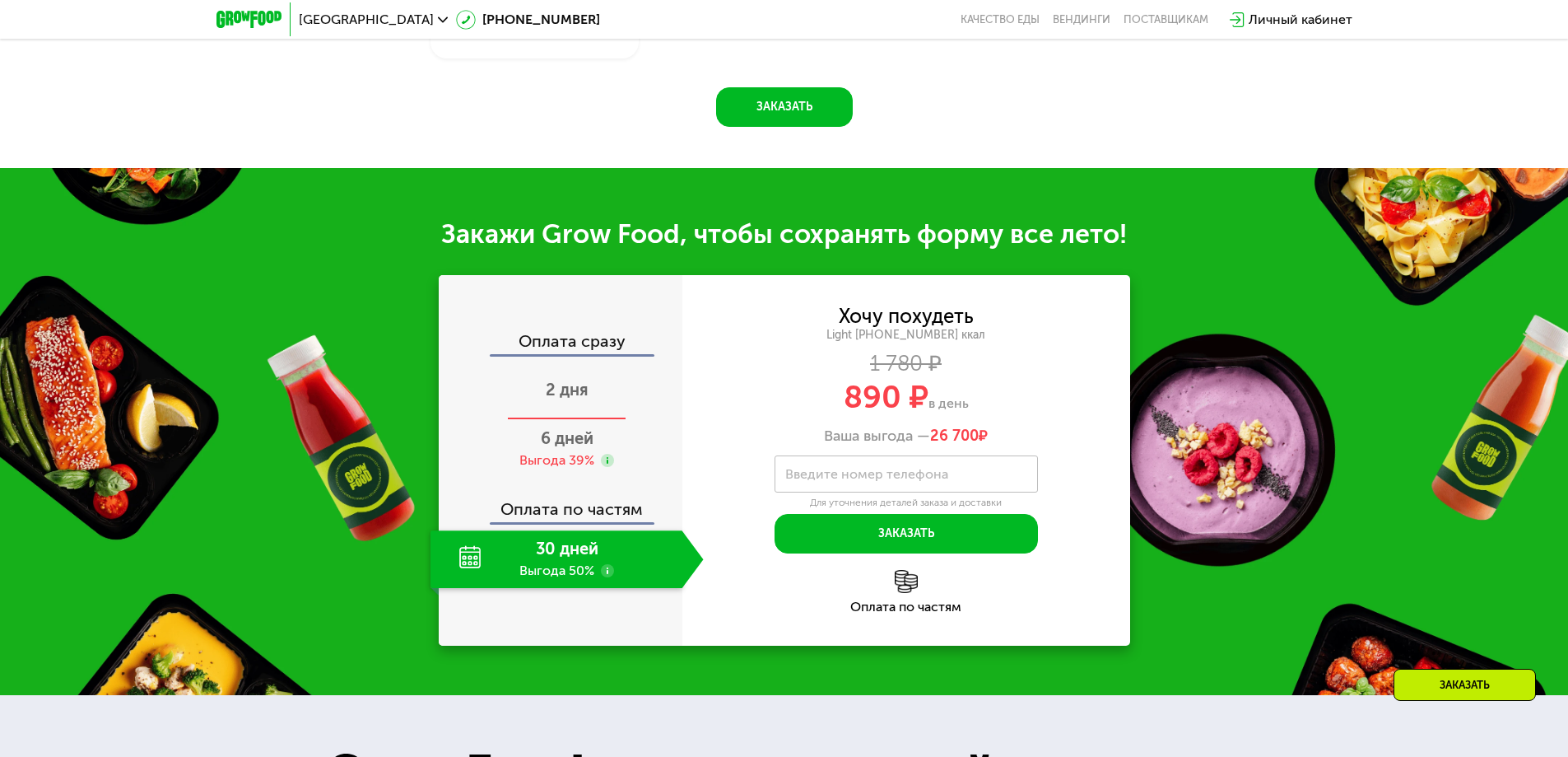
click at [551, 387] on span "2 дня" at bounding box center [566, 389] width 42 height 20
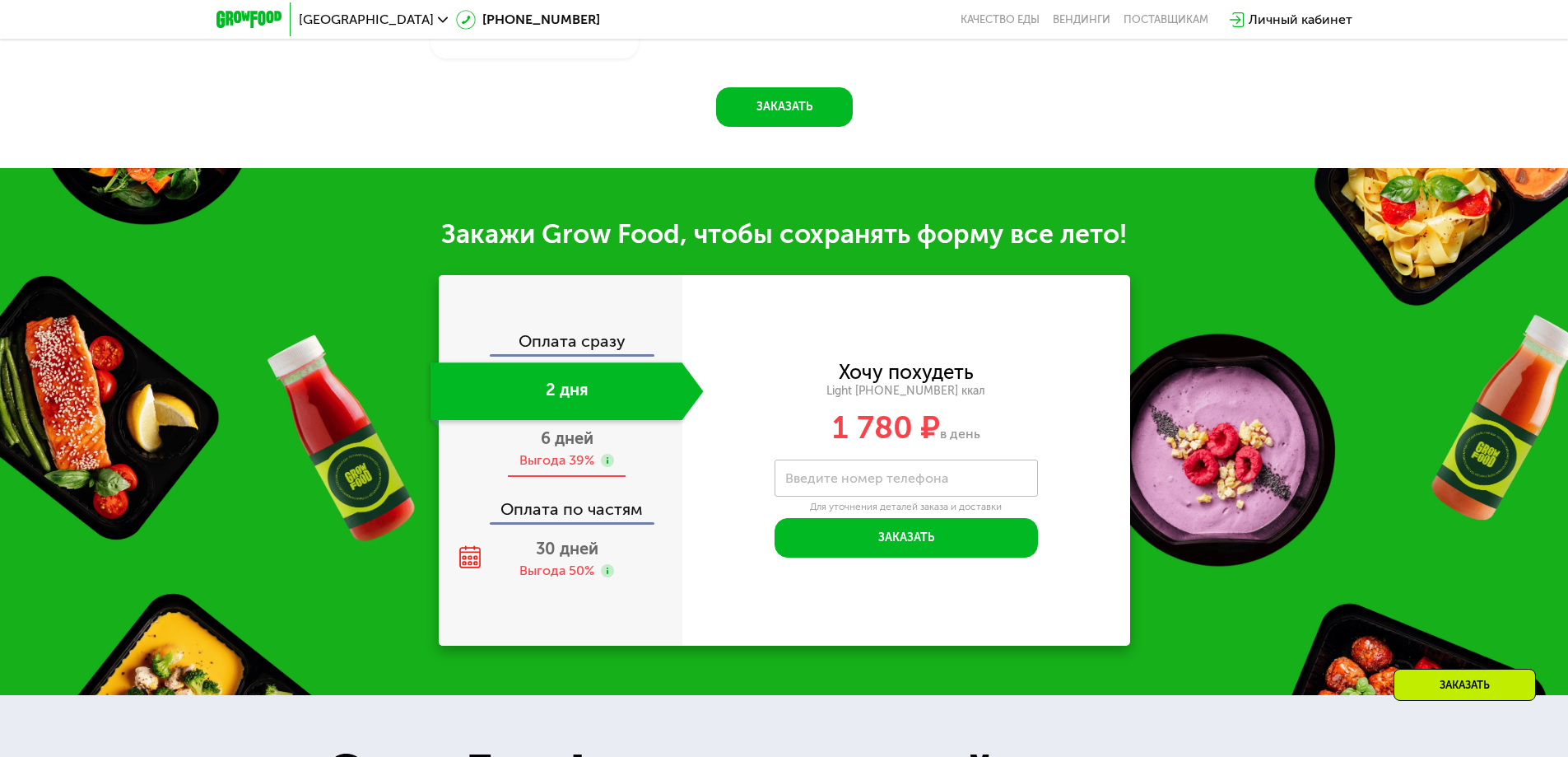
click at [570, 447] on span "6 дней" at bounding box center [567, 438] width 52 height 20
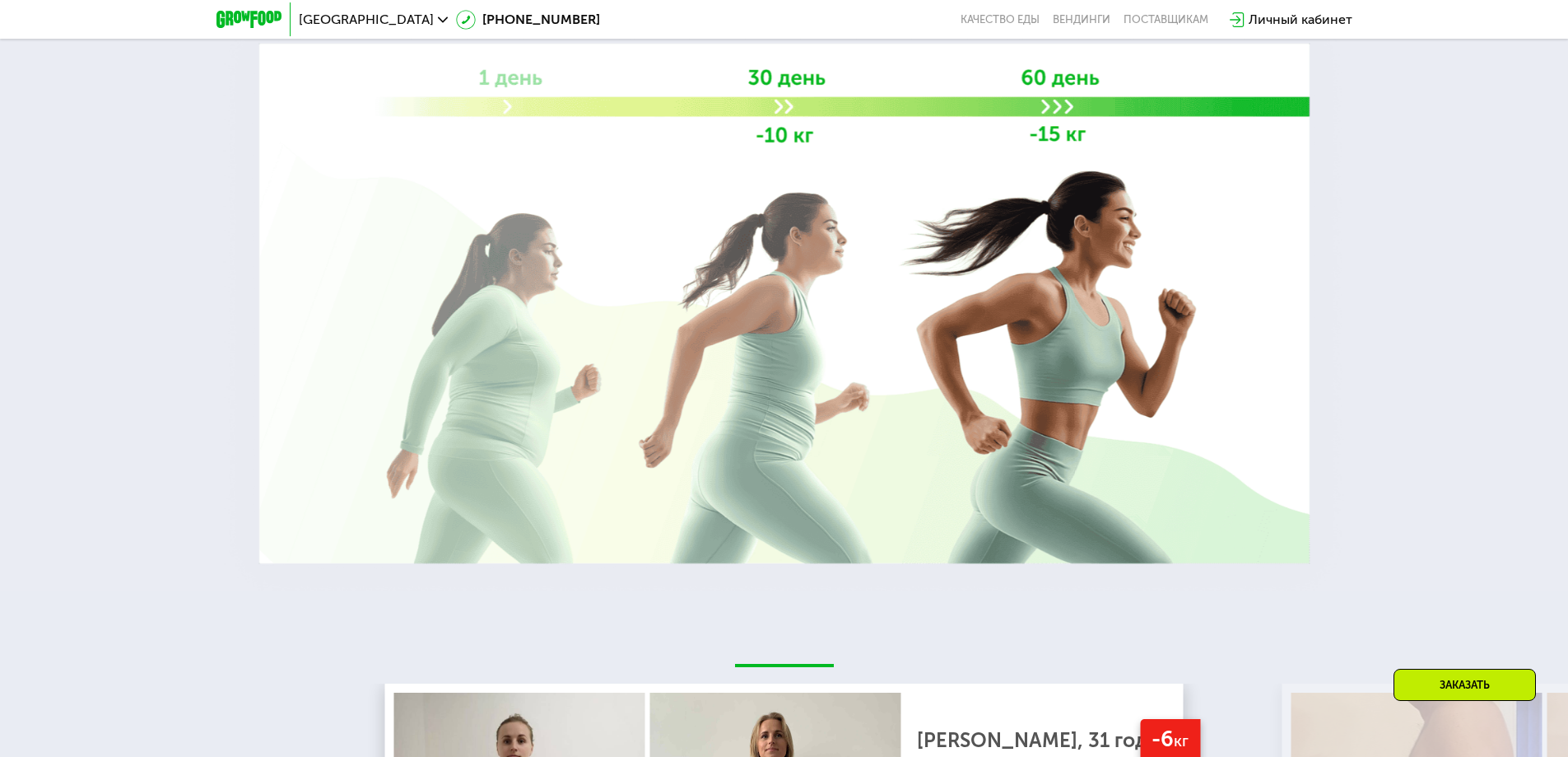
scroll to position [2636, 0]
